Goal: Task Accomplishment & Management: Complete application form

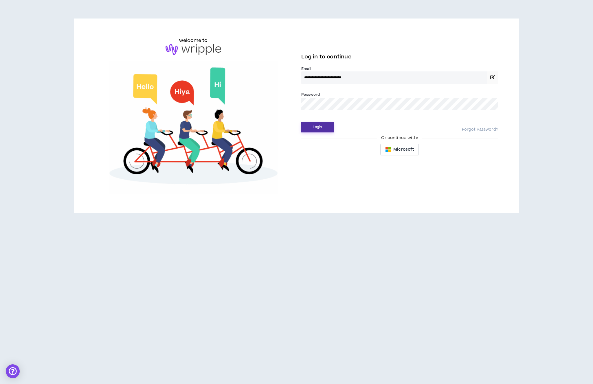
click at [308, 129] on button "Login" at bounding box center [317, 127] width 32 height 11
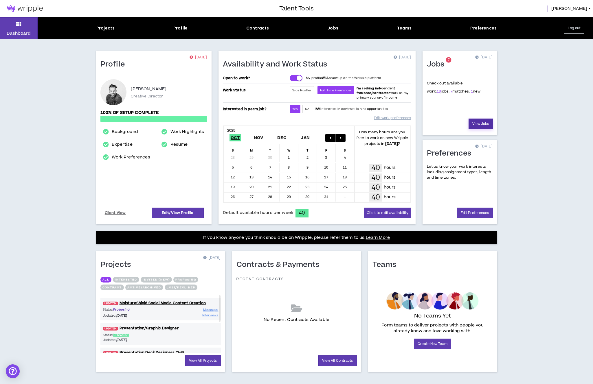
click at [482, 122] on link "View Jobs" at bounding box center [481, 124] width 24 height 11
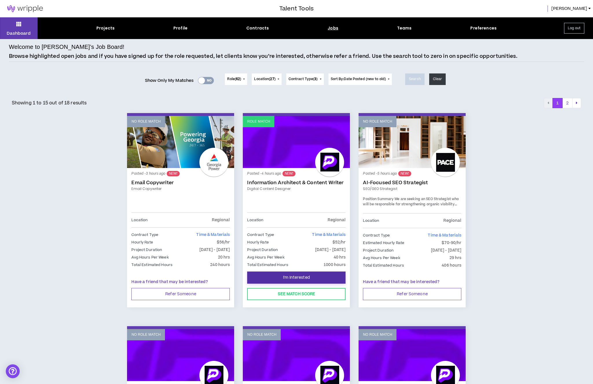
click at [311, 275] on button "I'm Interested" at bounding box center [296, 278] width 98 height 12
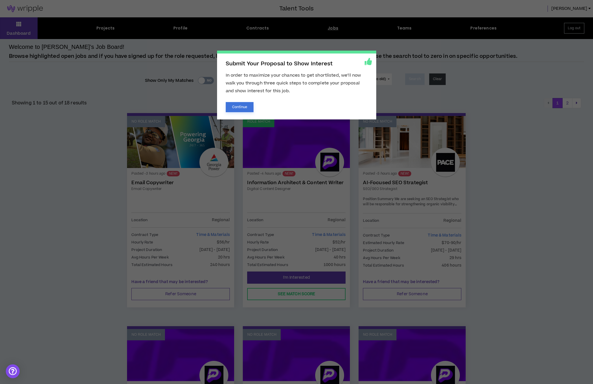
click at [240, 108] on button "Continue" at bounding box center [240, 107] width 28 height 10
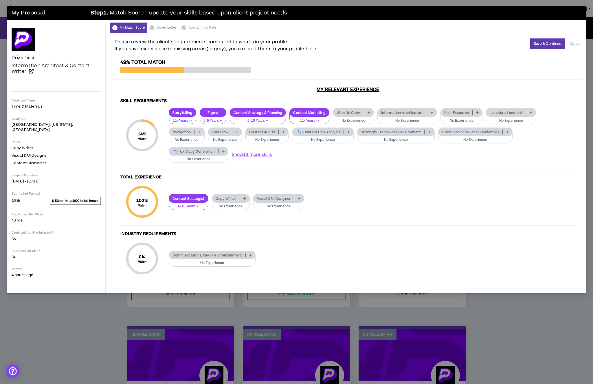
click at [431, 112] on icon at bounding box center [432, 112] width 3 height 3
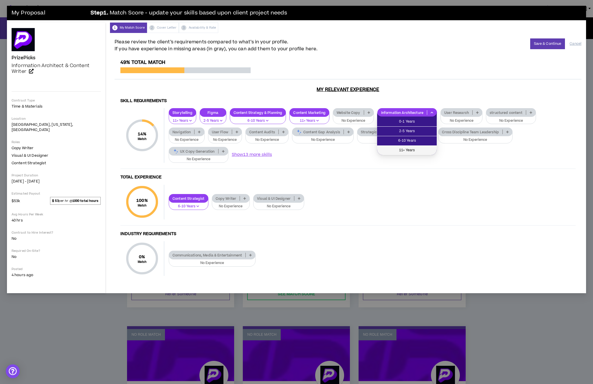
click at [415, 149] on span "11+ Years" at bounding box center [407, 150] width 53 height 6
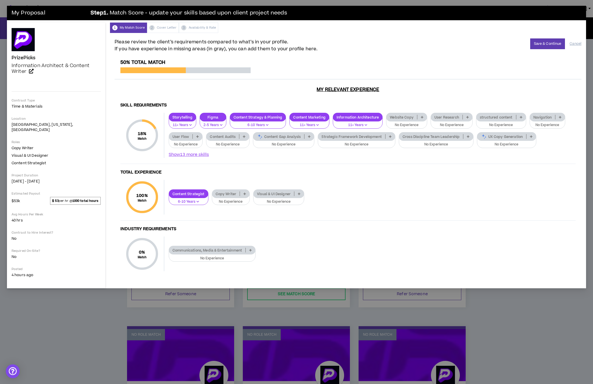
click at [422, 115] on div "Website Copy" at bounding box center [406, 117] width 41 height 9
click at [419, 139] on span "6-10 Years" at bounding box center [407, 141] width 34 height 6
click at [468, 132] on div "Cross Discipline Team Leadership" at bounding box center [436, 136] width 75 height 9
